Goal: Task Accomplishment & Management: Use online tool/utility

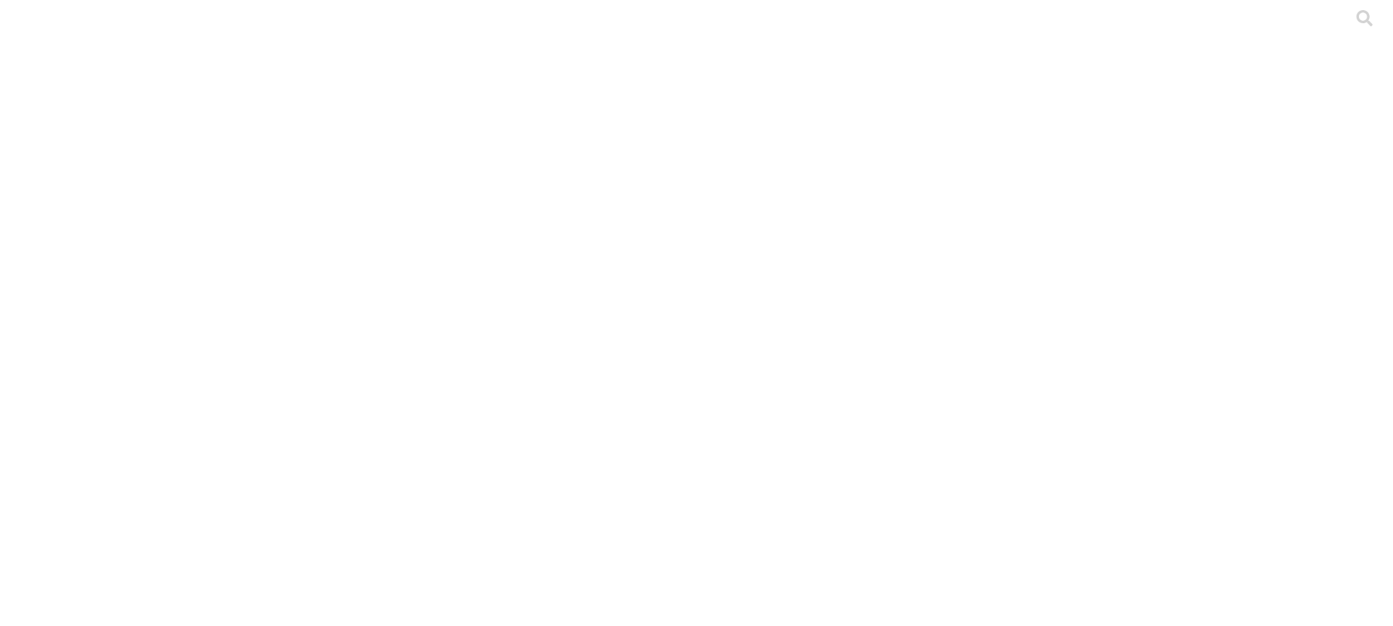
click at [22, 22] on icon at bounding box center [30, 315] width 48 height 619
